Goal: Contribute content: Contribute content

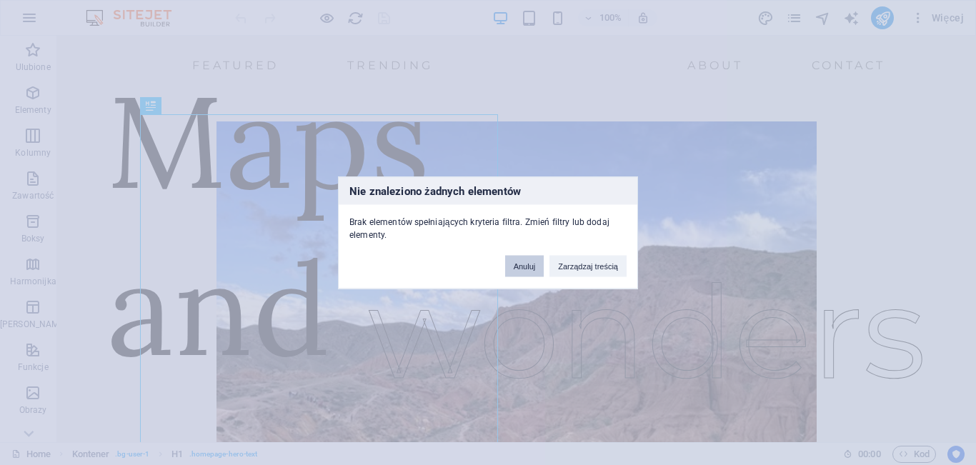
click at [516, 266] on button "Anuluj" at bounding box center [524, 265] width 39 height 21
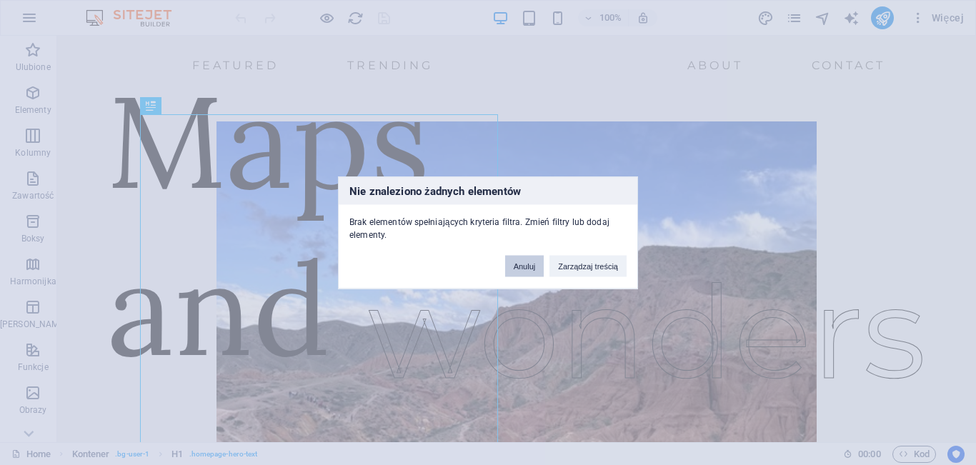
click at [531, 271] on button "Anuluj" at bounding box center [524, 265] width 39 height 21
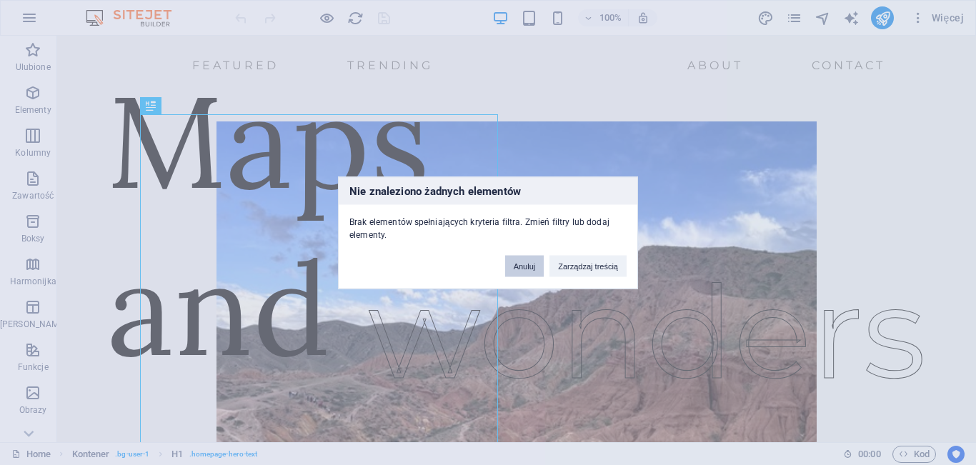
click at [531, 271] on button "Anuluj" at bounding box center [524, 265] width 39 height 21
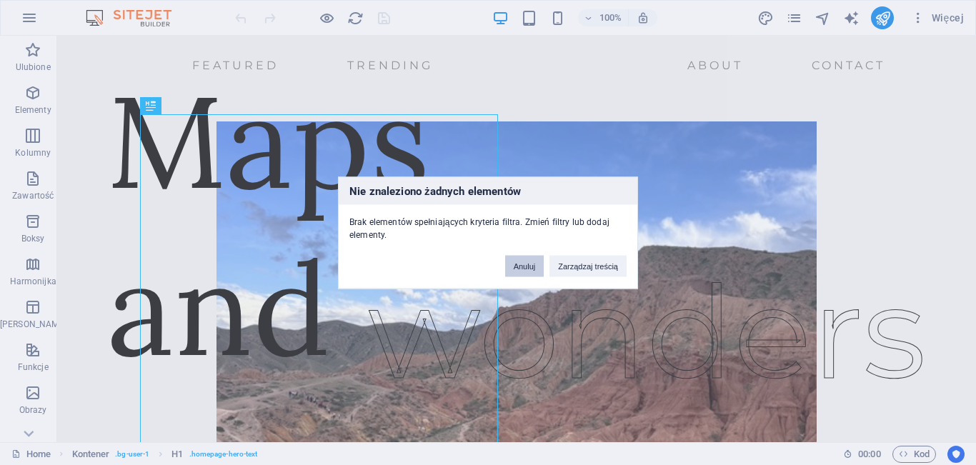
click at [531, 271] on button "Anuluj" at bounding box center [524, 265] width 39 height 21
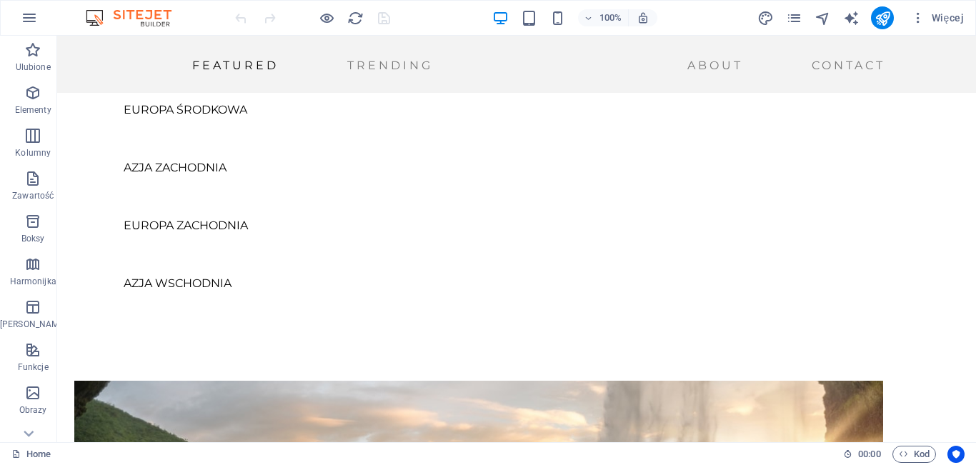
scroll to position [827, 0]
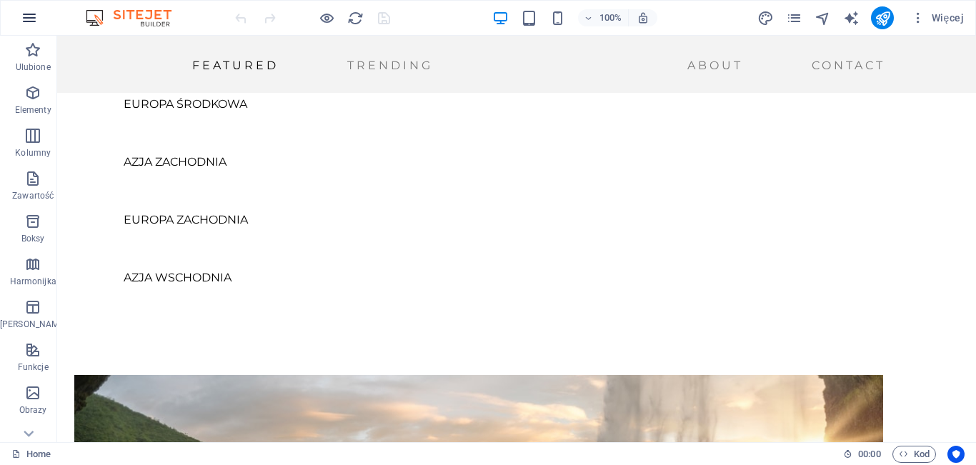
click at [37, 21] on icon "button" at bounding box center [29, 17] width 17 height 17
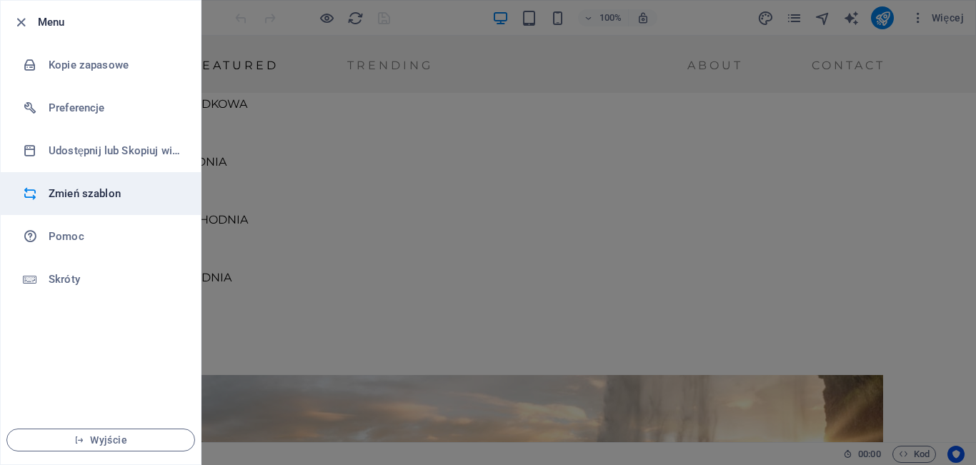
click at [112, 201] on h6 "Zmień szablon" at bounding box center [115, 193] width 132 height 17
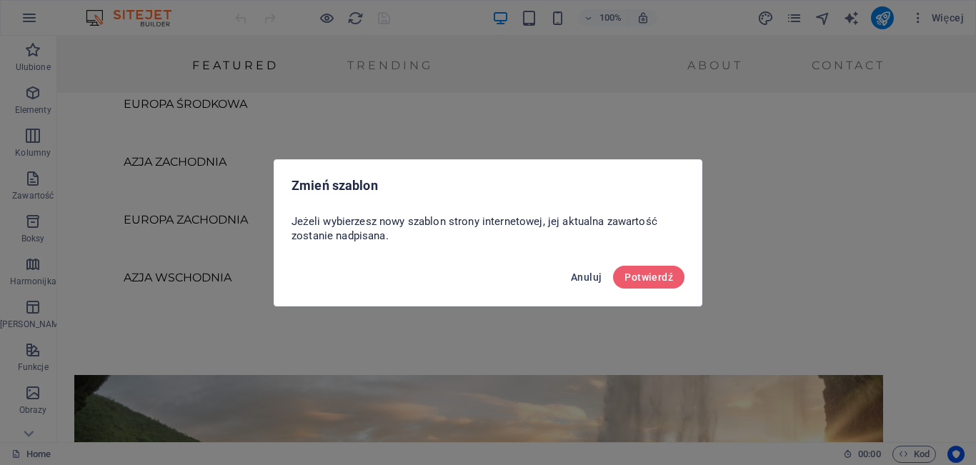
click at [588, 281] on span "Anuluj" at bounding box center [586, 276] width 31 height 11
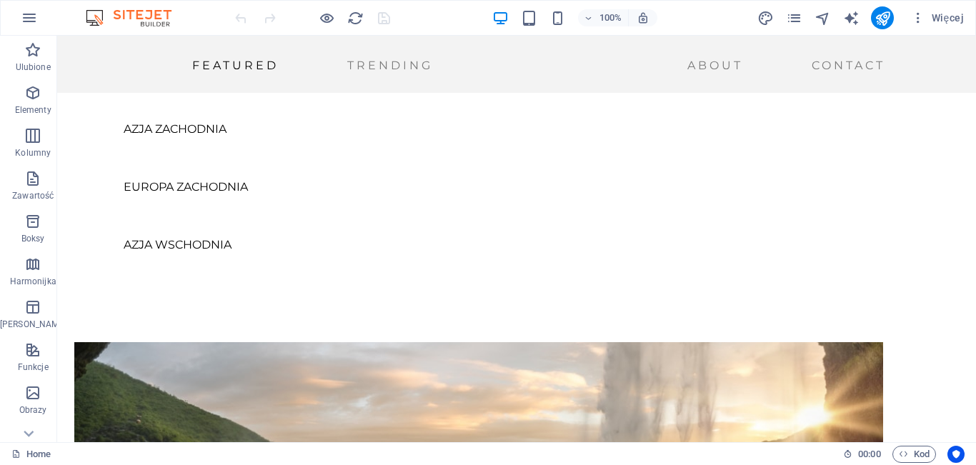
scroll to position [849, 0]
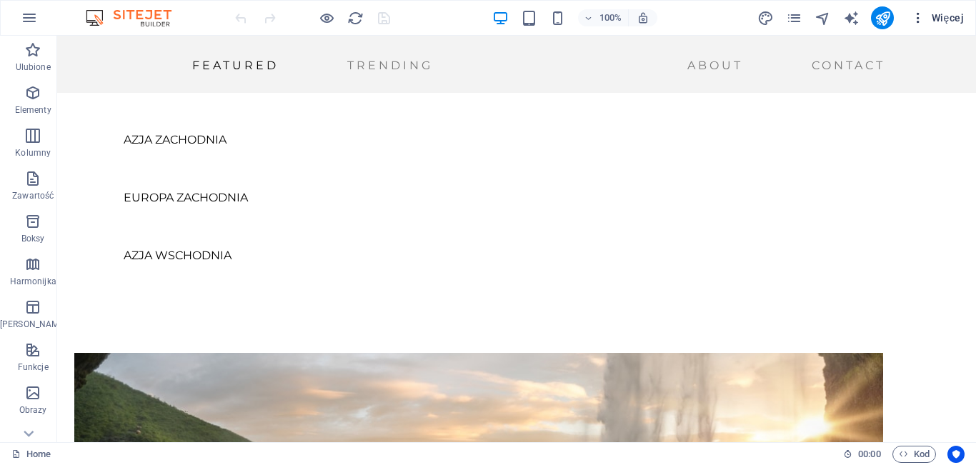
click at [927, 14] on span "Więcej" at bounding box center [937, 18] width 53 height 14
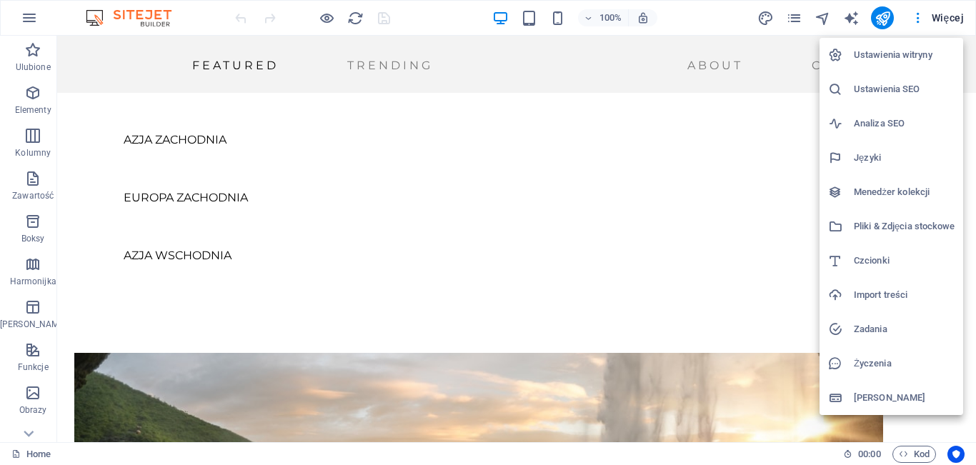
click at [905, 61] on h6 "Ustawienia witryny" at bounding box center [903, 54] width 101 height 17
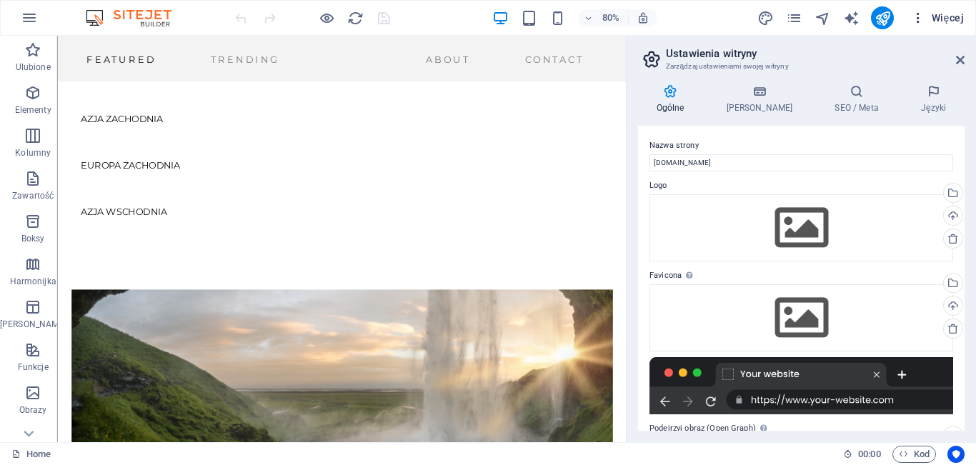
click at [923, 12] on icon "button" at bounding box center [918, 18] width 14 height 14
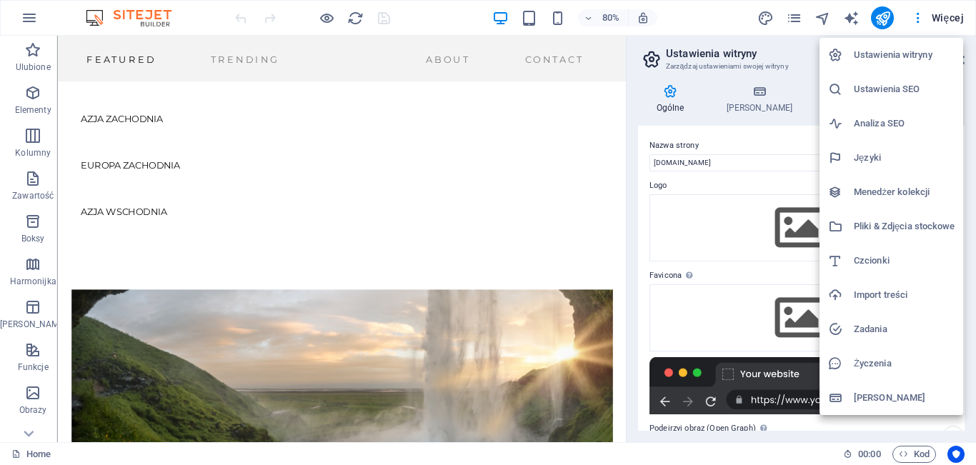
click at [894, 194] on h6 "Menedżer kolekcji" at bounding box center [903, 192] width 101 height 17
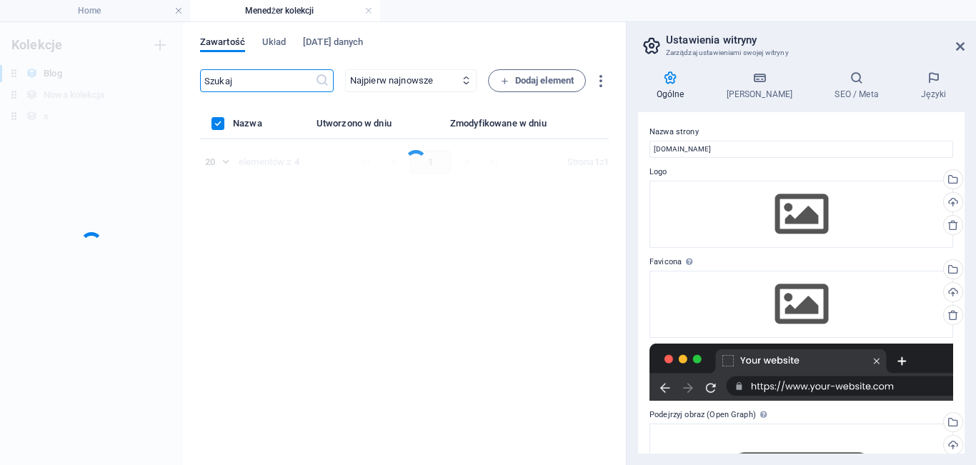
scroll to position [0, 0]
click at [280, 44] on span "Układ" at bounding box center [274, 44] width 24 height 20
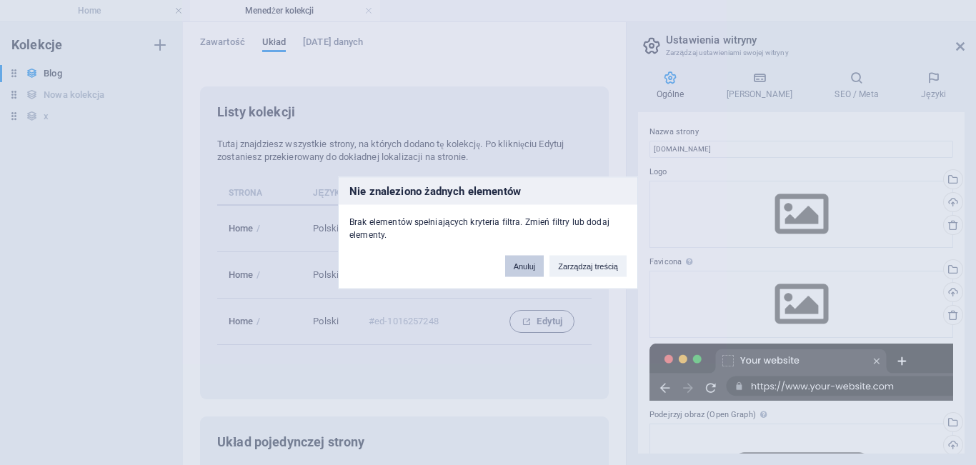
click at [520, 266] on button "Anuluj" at bounding box center [524, 265] width 39 height 21
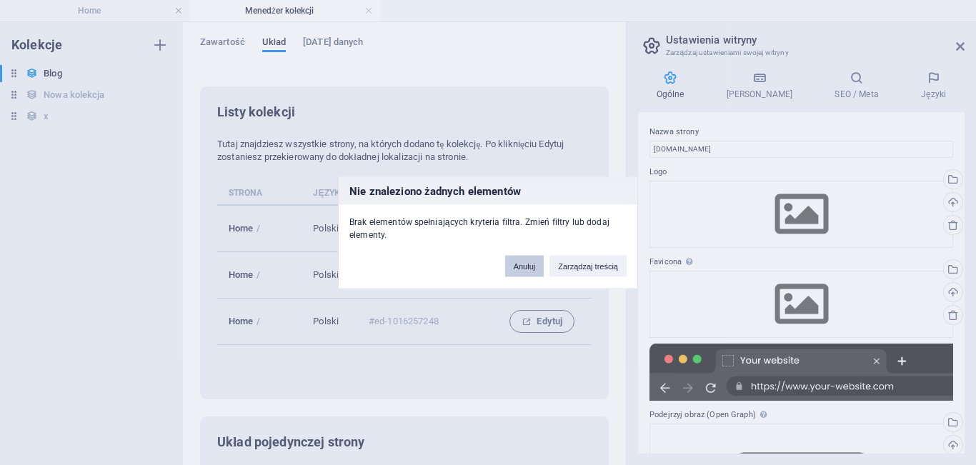
click at [528, 262] on button "Anuluj" at bounding box center [524, 265] width 39 height 21
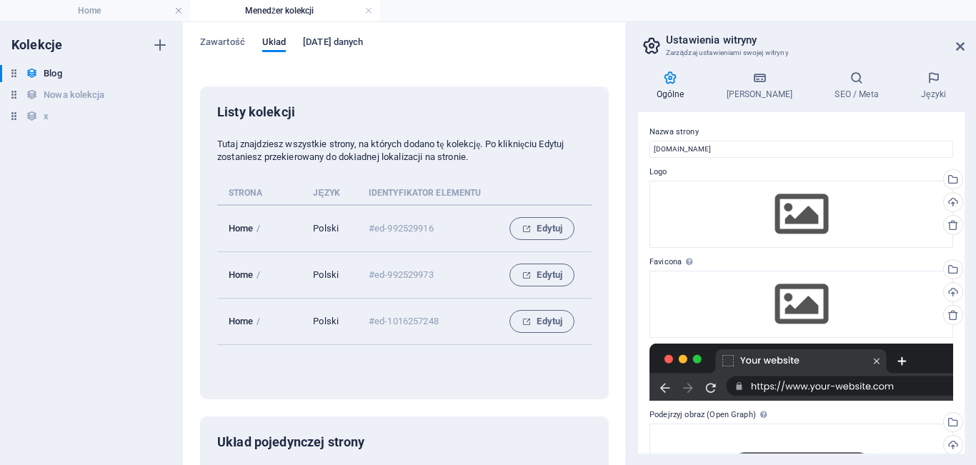
click at [339, 45] on span "[DATE] danych" at bounding box center [333, 44] width 60 height 20
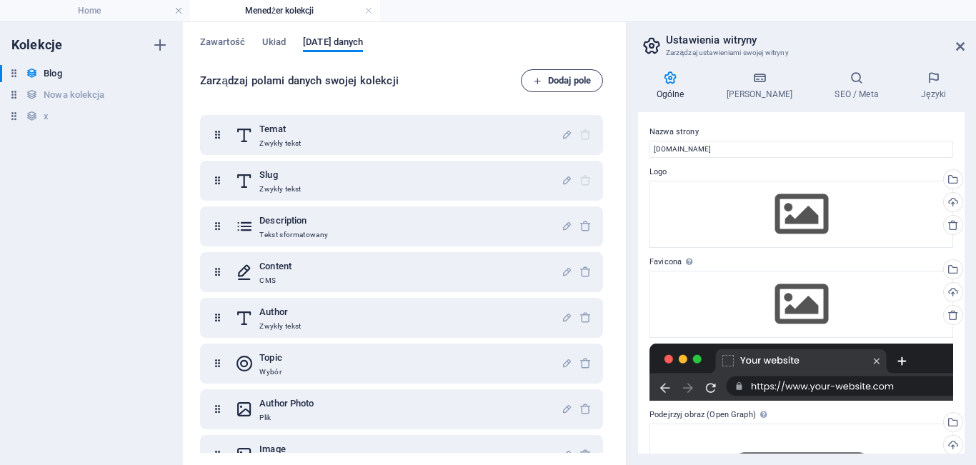
click at [566, 84] on span "Dodaj pole" at bounding box center [562, 80] width 58 height 17
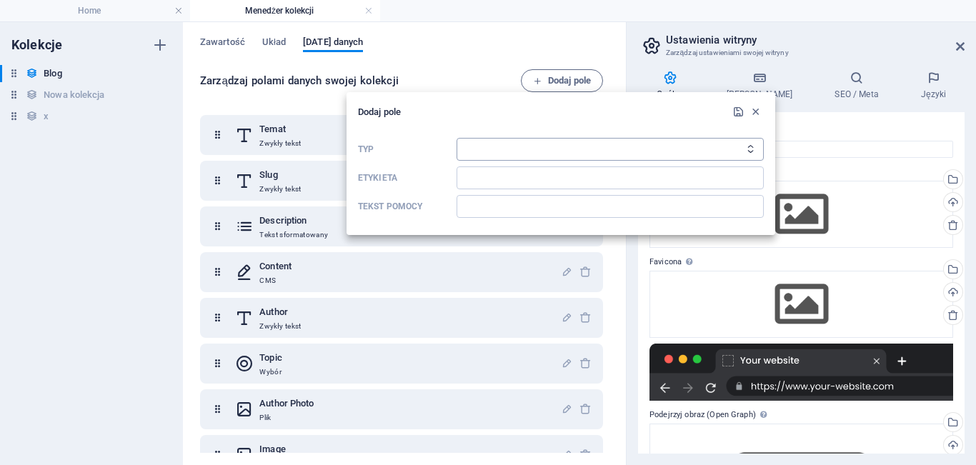
click at [546, 150] on select "Zwykły tekst Połącz CMS Tekst sformatowany Plik Wiele plików Pole wyboru Wybór …" at bounding box center [609, 149] width 307 height 23
select select "file"
click at [456, 138] on select "Zwykły tekst Połącz CMS Tekst sformatowany Plik Wiele plików Pole wyboru Wybór …" at bounding box center [609, 149] width 307 height 23
click at [508, 180] on input "Etykieta" at bounding box center [609, 177] width 307 height 23
click at [753, 109] on icon "button" at bounding box center [755, 112] width 12 height 12
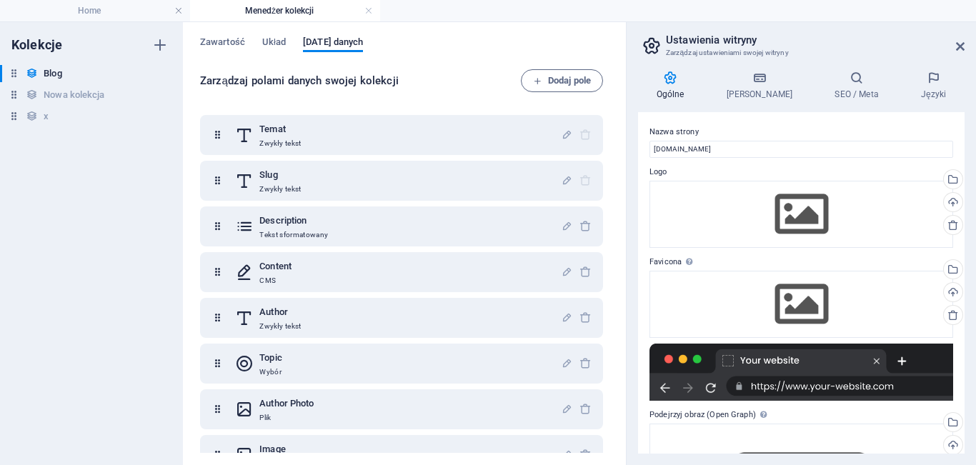
drag, startPoint x: 608, startPoint y: 174, endPoint x: 617, endPoint y: 260, distance: 86.8
click at [617, 260] on div "Zawartość Układ [DATE] danych Zarządzaj polami danych swojej kolekcji Dodaj pol…" at bounding box center [404, 243] width 443 height 443
click at [618, 245] on div "Zawartość Układ [DATE] danych Zarządzaj polami danych swojej kolekcji Dodaj pol…" at bounding box center [404, 243] width 443 height 443
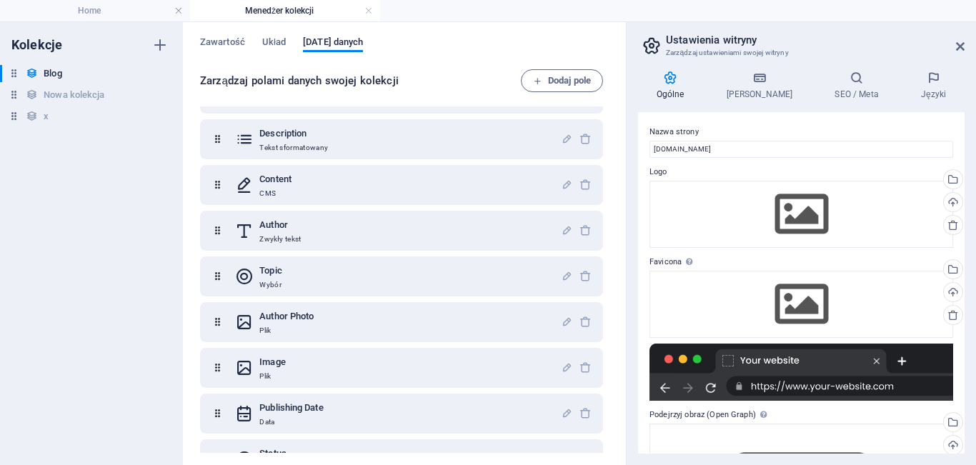
scroll to position [165, 0]
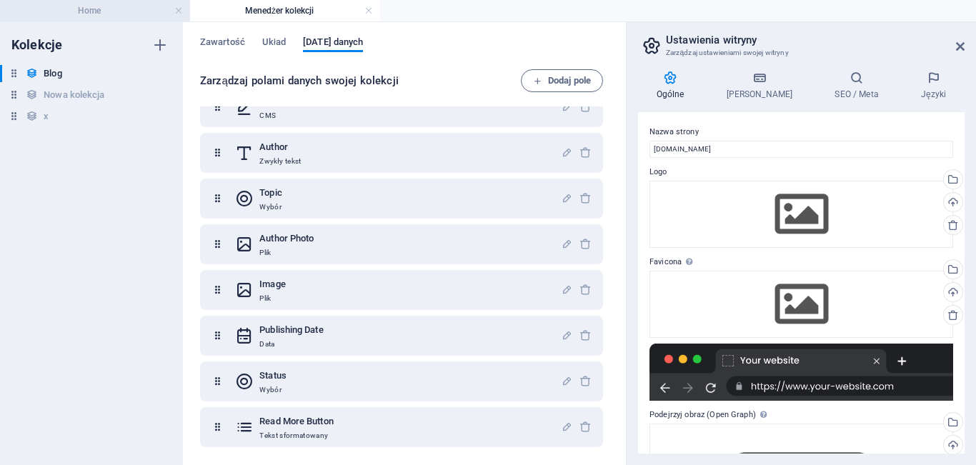
click at [124, 8] on h4 "Home" at bounding box center [95, 11] width 190 height 16
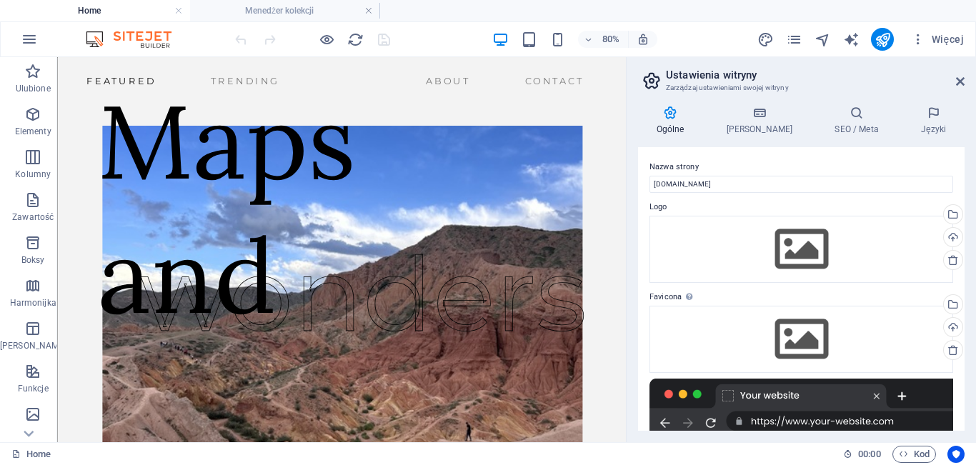
scroll to position [849, 0]
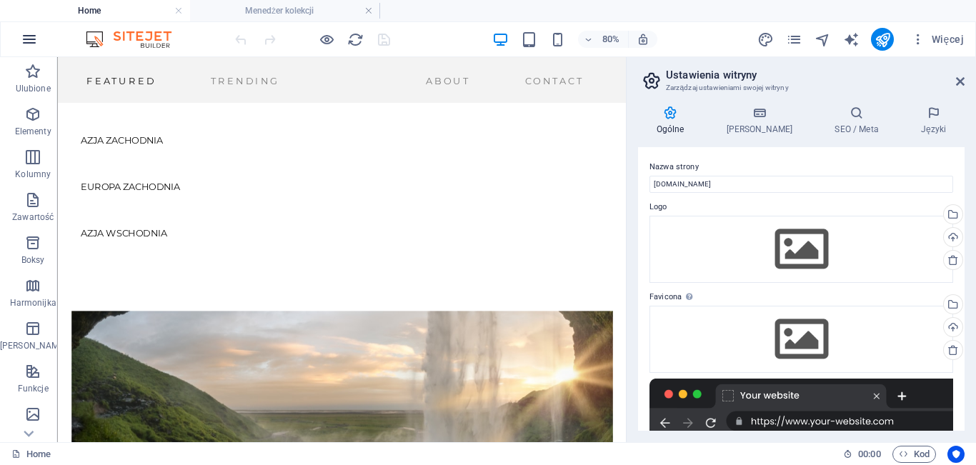
click at [19, 38] on button "button" at bounding box center [29, 39] width 34 height 34
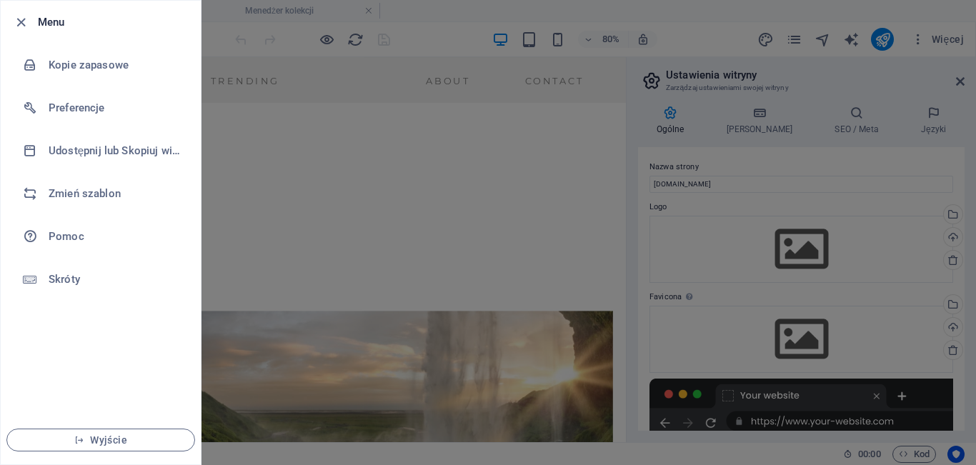
click at [419, 295] on div at bounding box center [488, 232] width 976 height 465
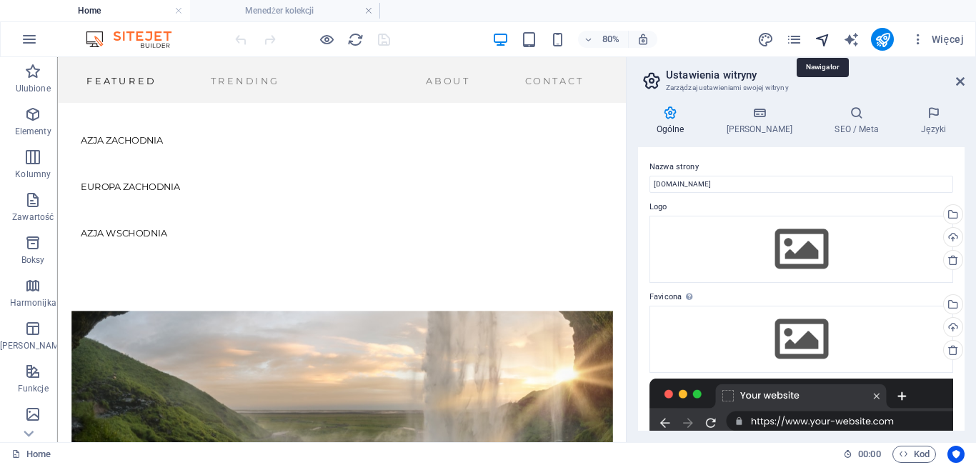
click at [826, 39] on icon "navigator" at bounding box center [822, 39] width 16 height 16
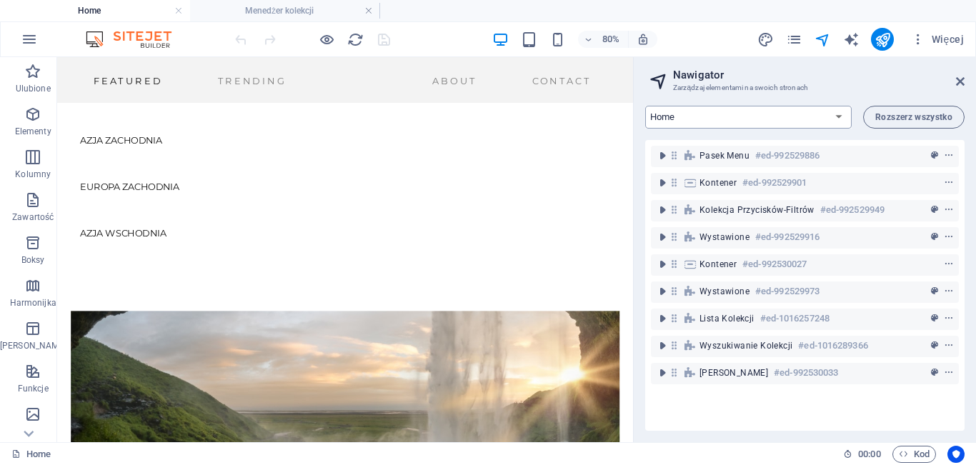
click at [814, 126] on select "Home Kirgistan About Us Contact Legal Notice Privacy Nowa kolekcja: Układ pojed…" at bounding box center [748, 117] width 206 height 23
click at [749, 408] on div "Pasek menu #ed-992529886 Kontener #ed-992529901 Kolekcja przycisków-filtrów #ed…" at bounding box center [804, 285] width 319 height 291
click at [957, 80] on icon at bounding box center [960, 81] width 9 height 11
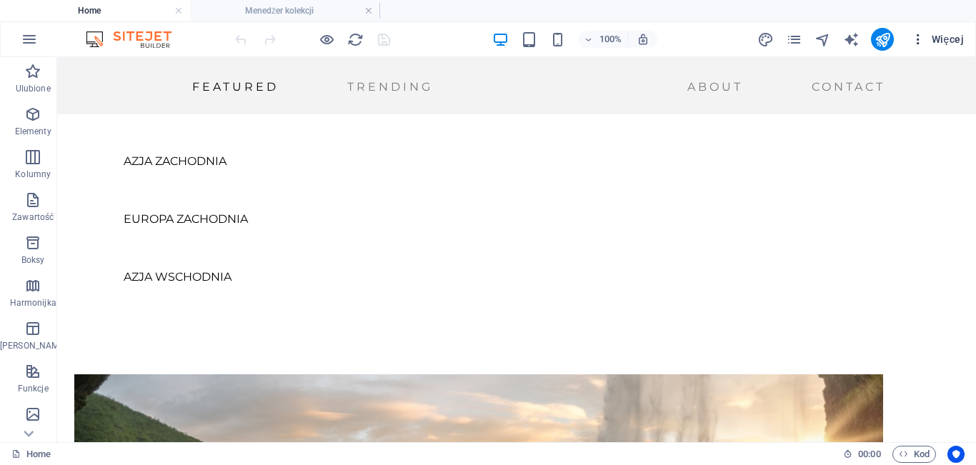
click at [924, 34] on icon "button" at bounding box center [918, 39] width 14 height 14
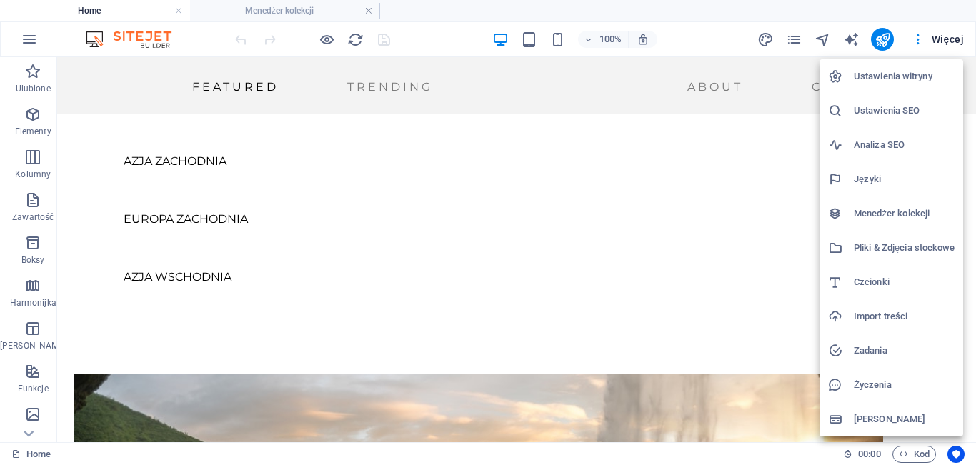
click at [890, 210] on h6 "Menedżer kolekcji" at bounding box center [903, 213] width 101 height 17
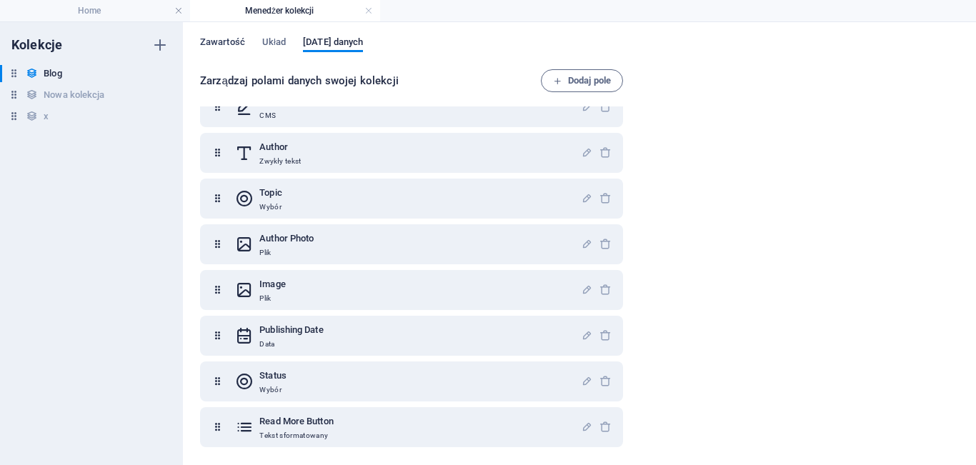
click at [225, 40] on span "Zawartość" at bounding box center [222, 44] width 45 height 20
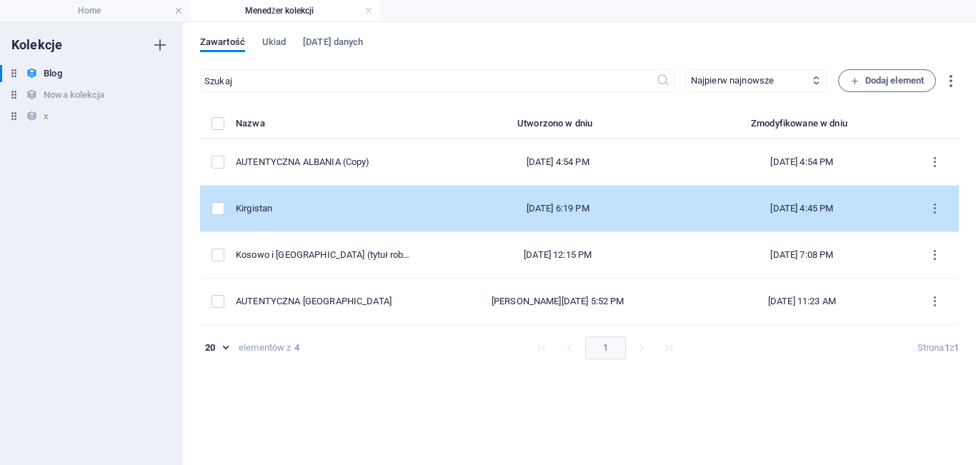
drag, startPoint x: 383, startPoint y: 214, endPoint x: 333, endPoint y: 212, distance: 50.0
click at [333, 212] on div "Kirgistan" at bounding box center [323, 208] width 175 height 13
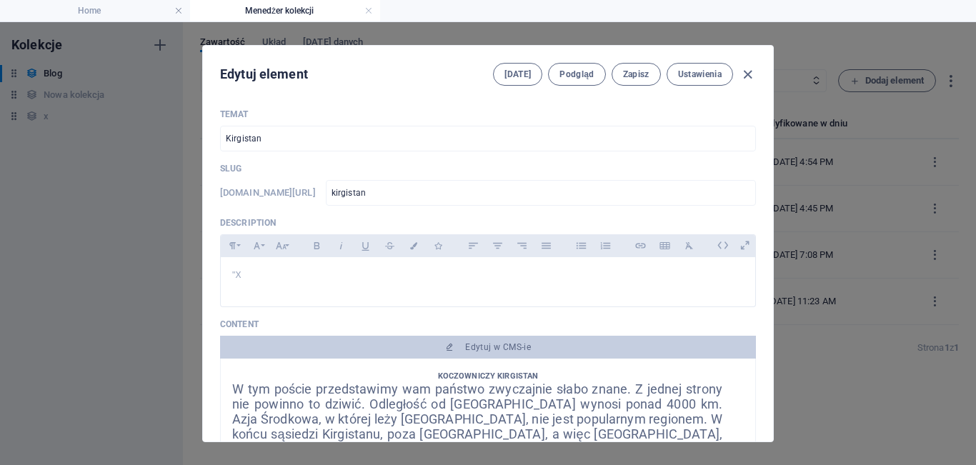
click at [751, 73] on icon "button" at bounding box center [747, 74] width 16 height 16
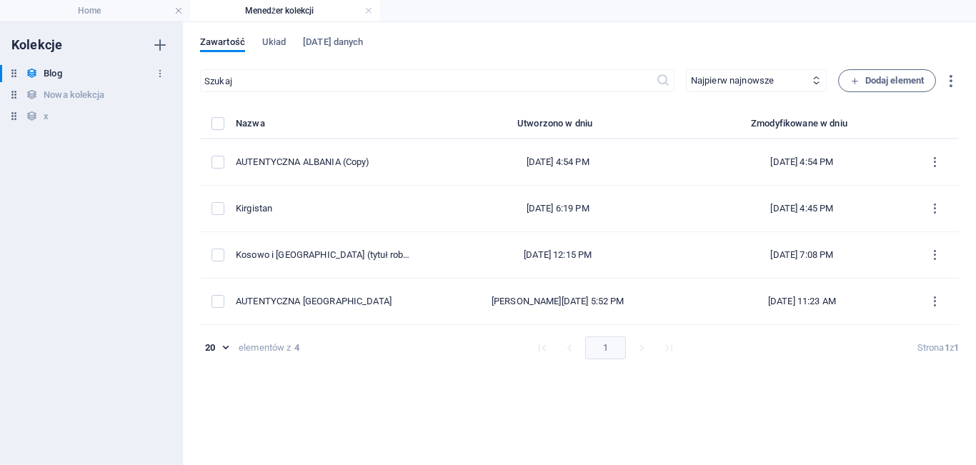
click at [46, 75] on h6 "Blog" at bounding box center [53, 73] width 18 height 17
click at [159, 76] on icon "button" at bounding box center [160, 74] width 10 height 10
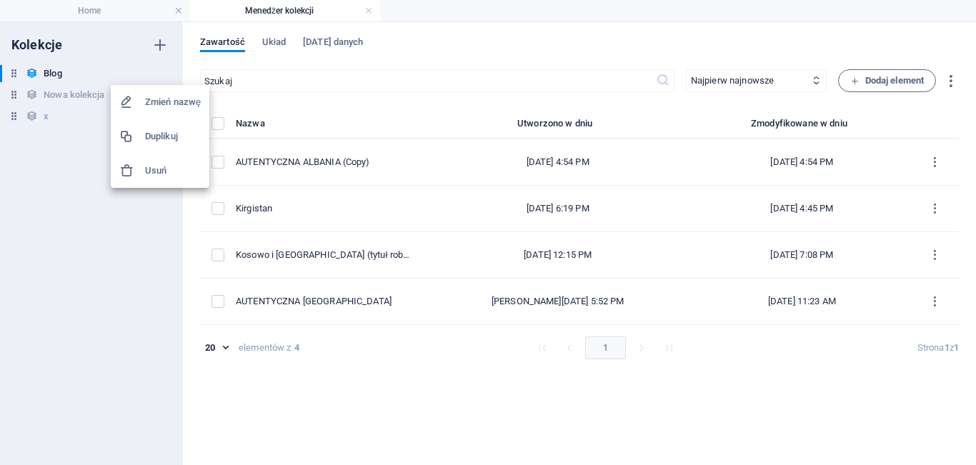
click at [105, 300] on div at bounding box center [488, 232] width 976 height 465
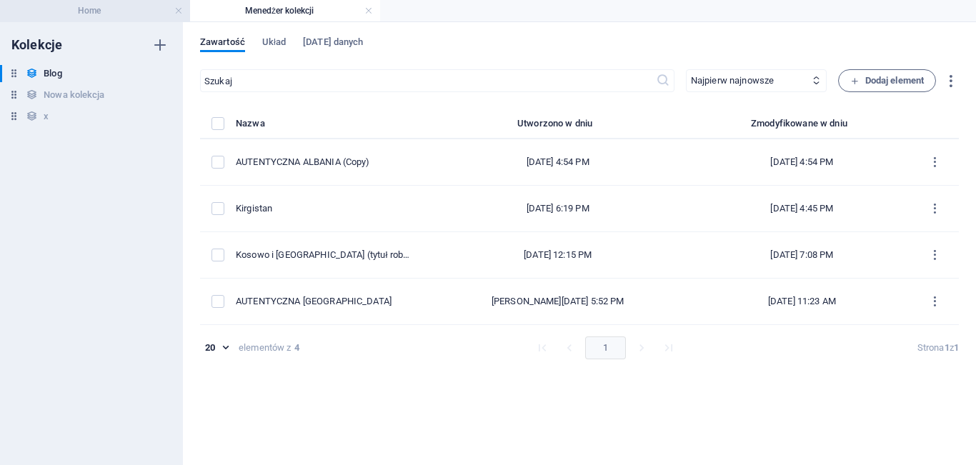
click at [94, 7] on h4 "Home" at bounding box center [95, 11] width 190 height 16
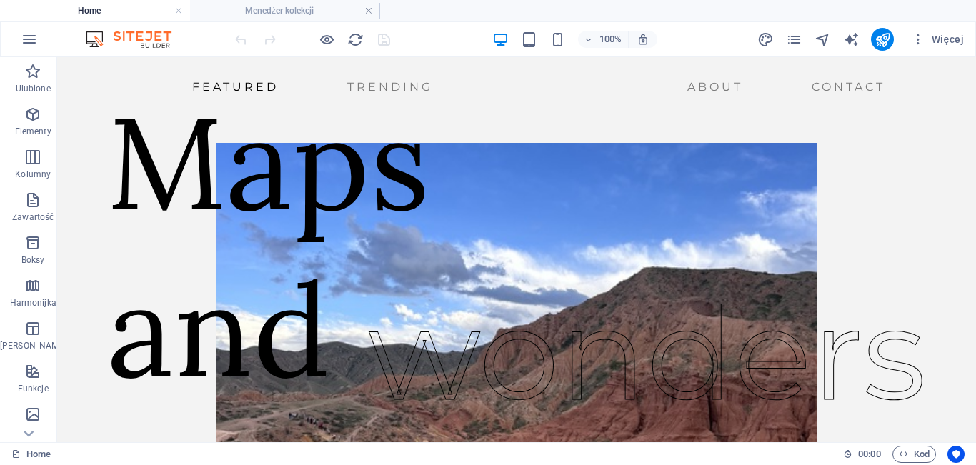
scroll to position [849, 0]
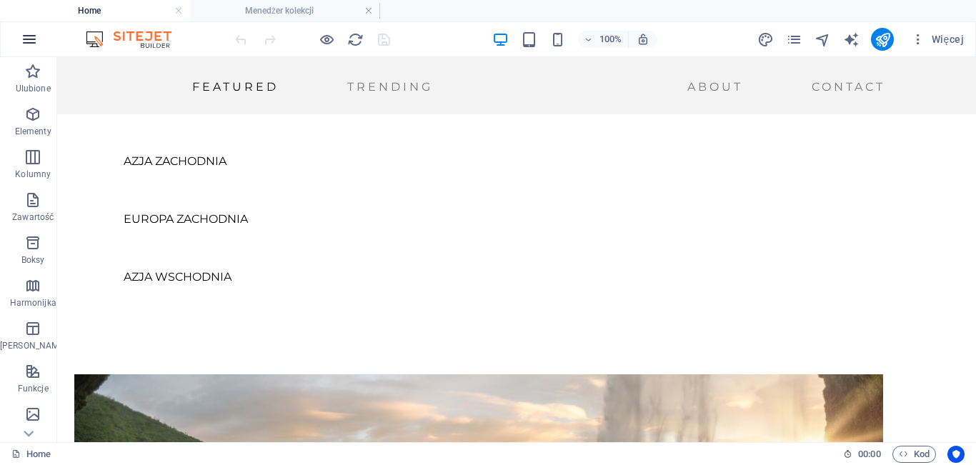
click at [29, 34] on icon "button" at bounding box center [29, 39] width 17 height 17
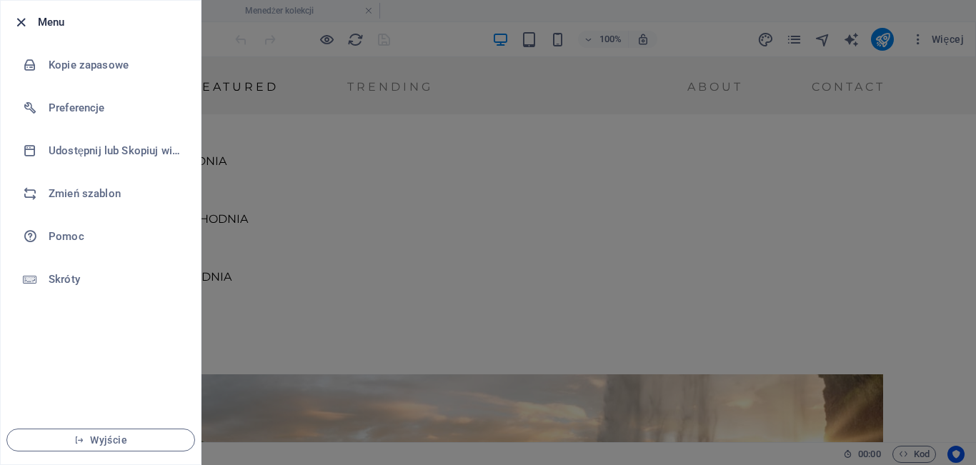
click at [24, 21] on icon "button" at bounding box center [21, 22] width 16 height 16
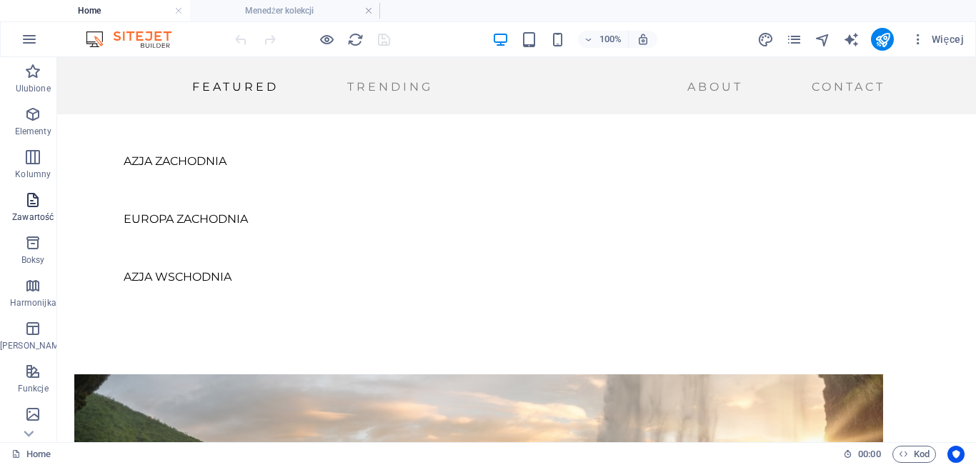
click at [34, 197] on icon "button" at bounding box center [32, 199] width 17 height 17
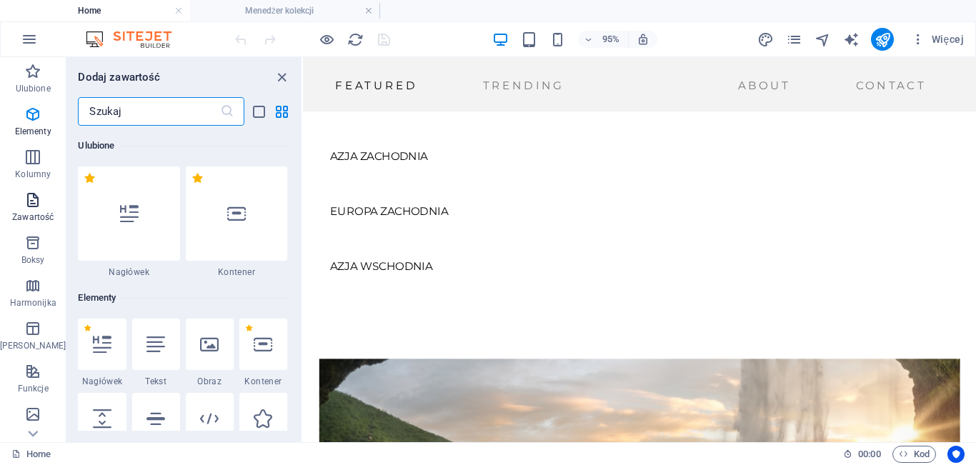
scroll to position [2499, 0]
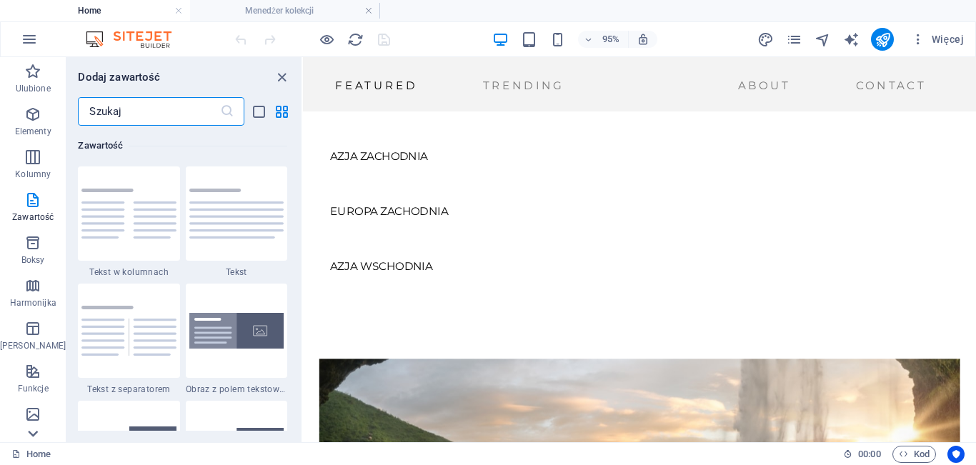
click at [31, 428] on icon at bounding box center [33, 434] width 20 height 20
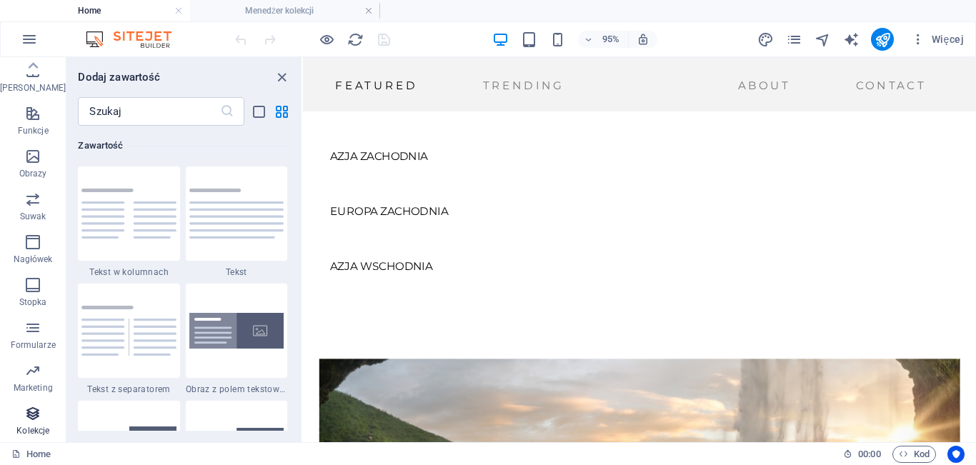
click at [34, 414] on icon "button" at bounding box center [32, 413] width 17 height 17
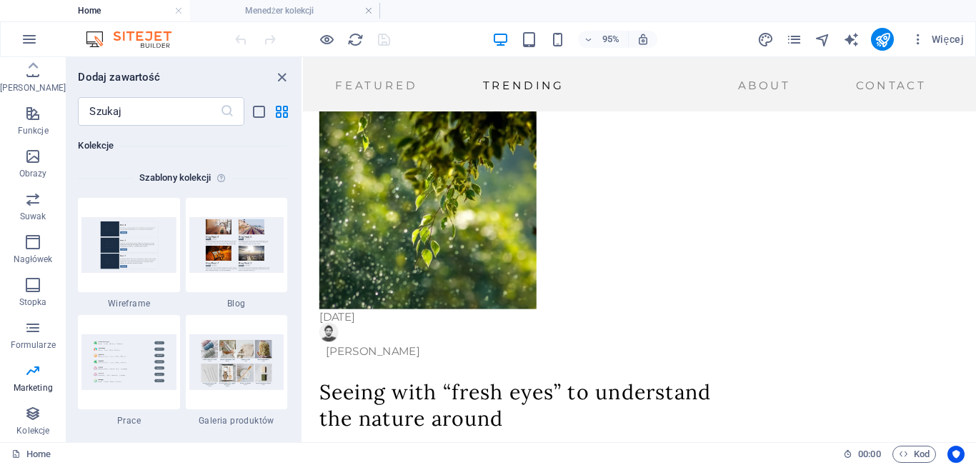
scroll to position [13043, 0]
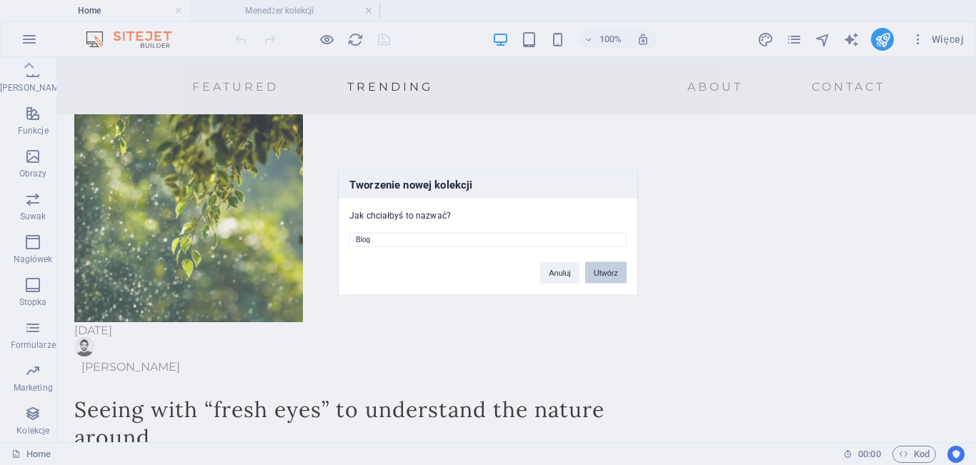
click at [602, 267] on button "Utwórz" at bounding box center [605, 271] width 41 height 21
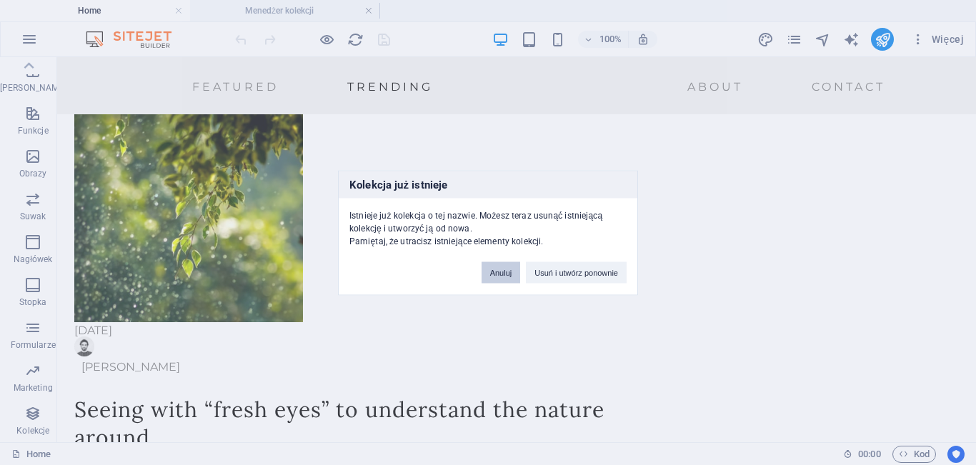
click at [496, 281] on button "Anuluj" at bounding box center [500, 271] width 39 height 21
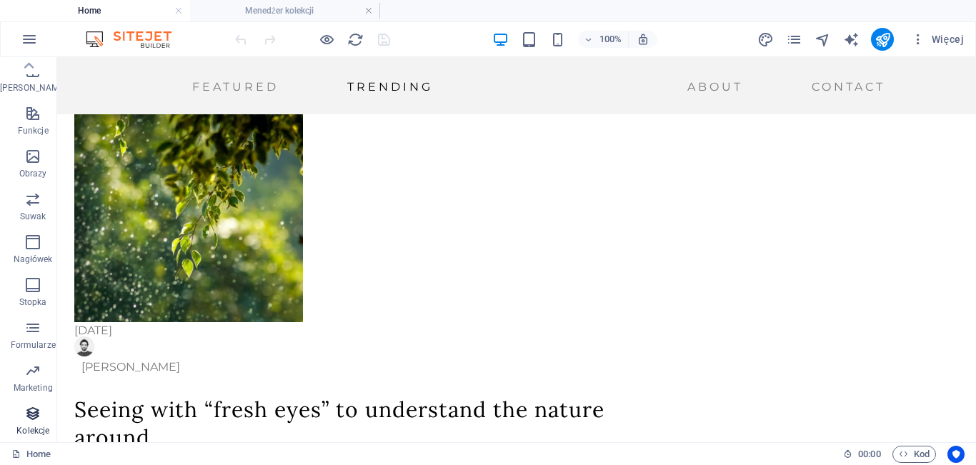
click at [23, 423] on span "Kolekcje" at bounding box center [33, 422] width 66 height 34
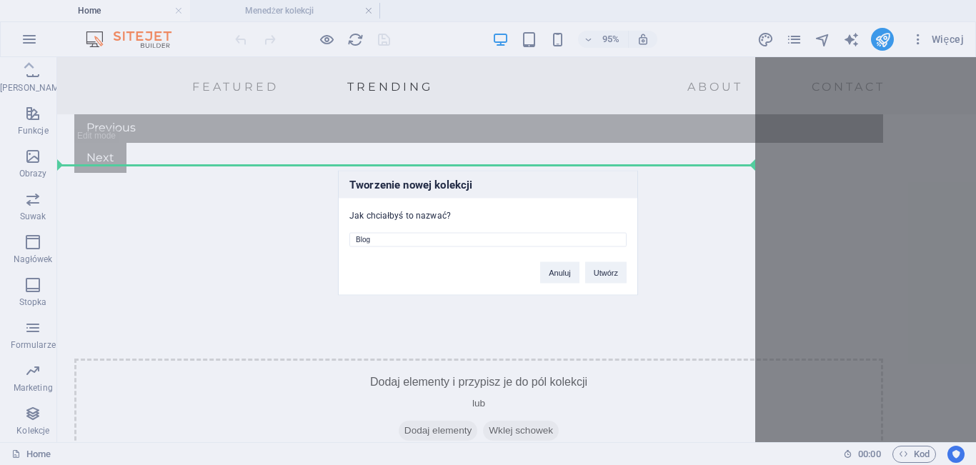
scroll to position [2108, 0]
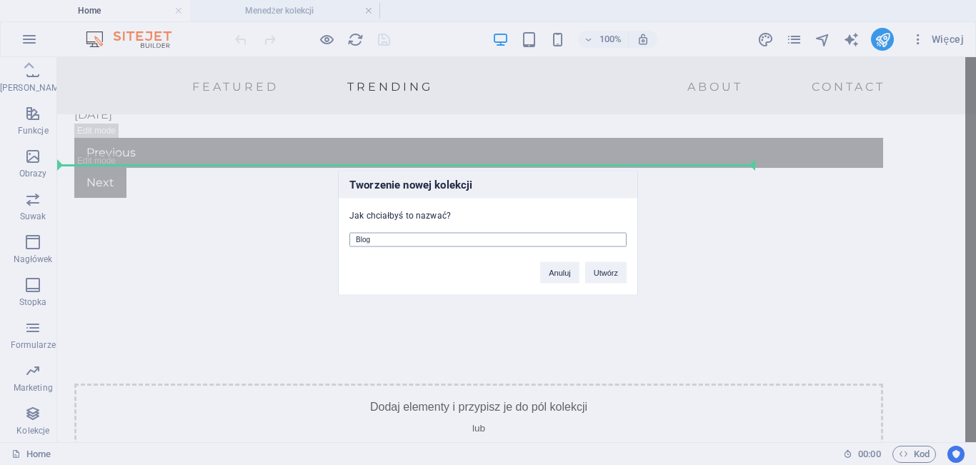
click at [400, 243] on input "Blog" at bounding box center [487, 239] width 277 height 14
type input "Blog1"
click at [608, 272] on button "Utwórz" at bounding box center [605, 271] width 41 height 21
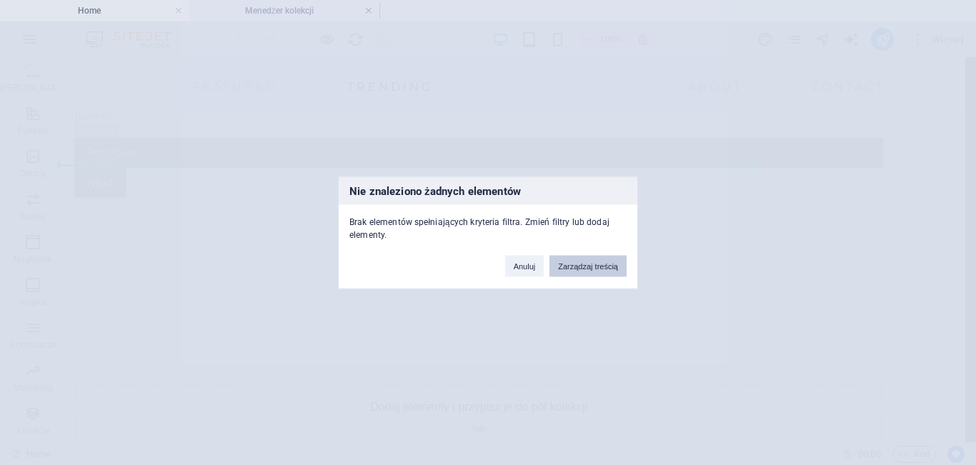
click at [588, 266] on button "Zarządzaj treścią" at bounding box center [587, 265] width 77 height 21
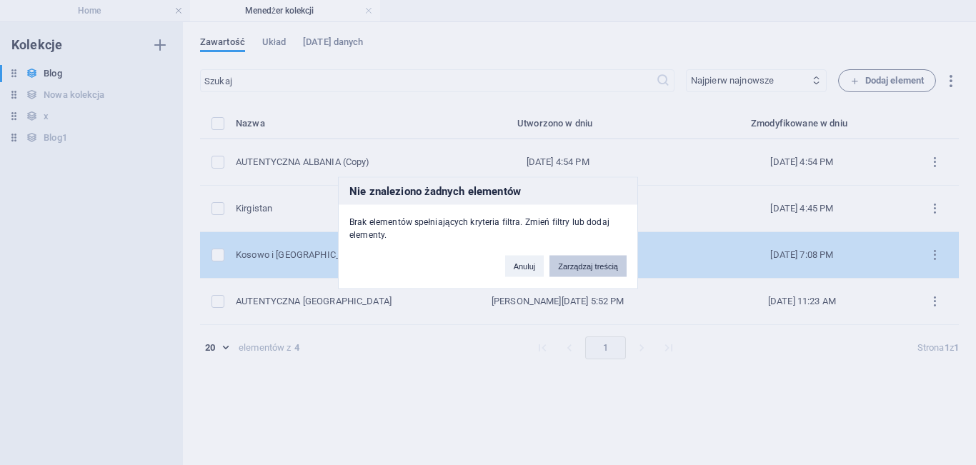
drag, startPoint x: 581, startPoint y: 265, endPoint x: 584, endPoint y: 257, distance: 8.4
click at [584, 257] on button "Zarządzaj treścią" at bounding box center [587, 265] width 77 height 21
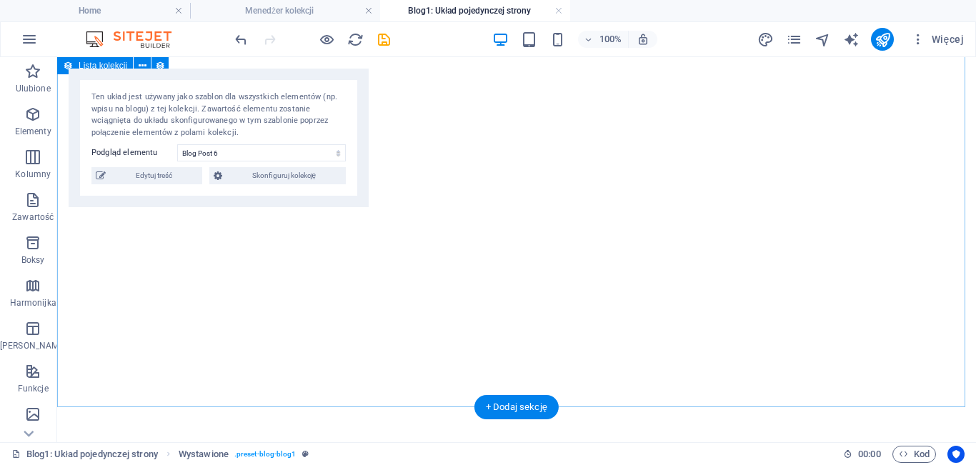
select select "68e39d38603bf75e4100ea47"
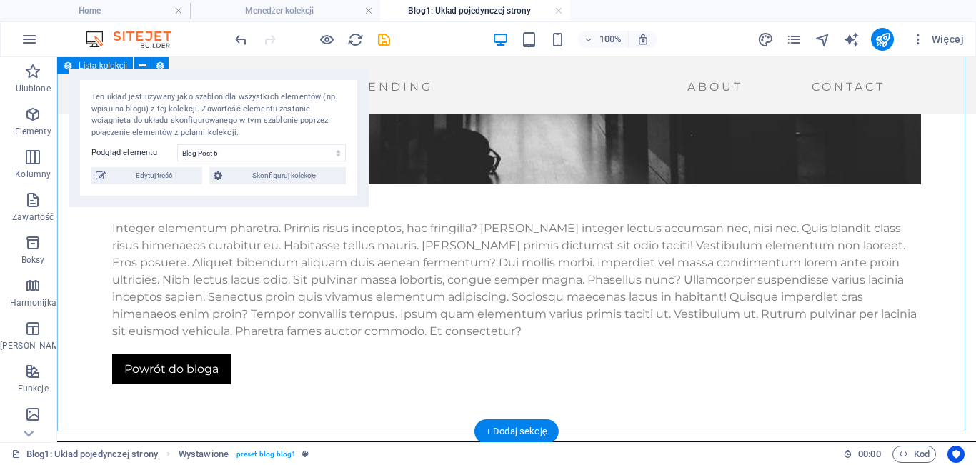
scroll to position [2003, 0]
